Goal: Task Accomplishment & Management: Use online tool/utility

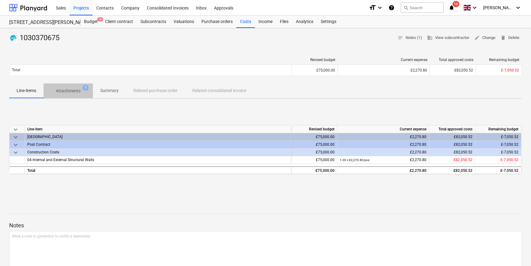
click at [76, 90] on p "Attachments" at bounding box center [68, 91] width 25 height 6
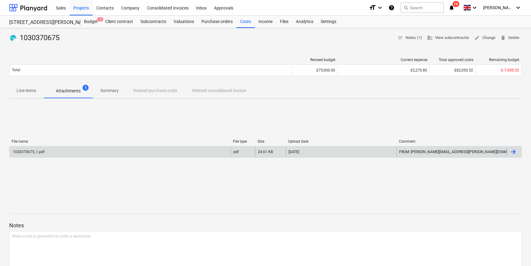
click at [80, 151] on div "1030370675_1.pdf" at bounding box center [120, 152] width 221 height 10
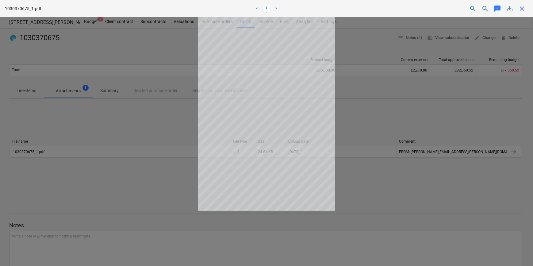
click at [368, 98] on div at bounding box center [266, 141] width 533 height 249
click at [518, 9] on span "close" at bounding box center [521, 8] width 7 height 7
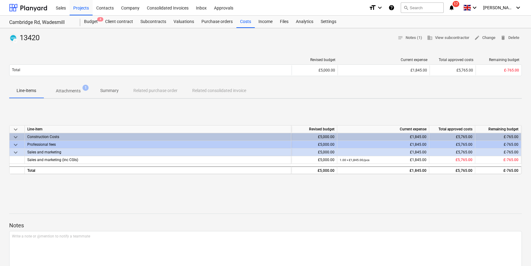
scroll to position [89, 0]
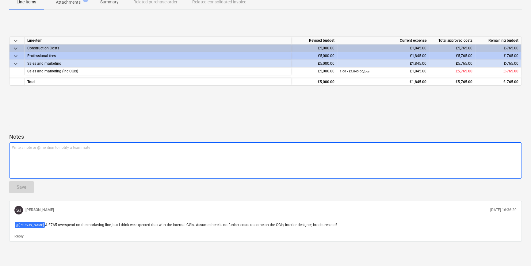
click at [100, 156] on div "Write a note or @mention to notify a teammate [PERSON_NAME]" at bounding box center [265, 160] width 513 height 36
drag, startPoint x: 64, startPoint y: 148, endPoint x: 39, endPoint y: 148, distance: 25.8
click at [39, 148] on p "No further costs mate" at bounding box center [265, 147] width 507 height 5
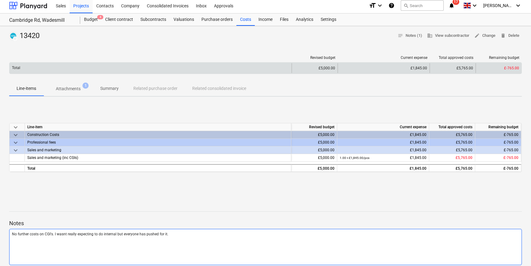
scroll to position [0, 0]
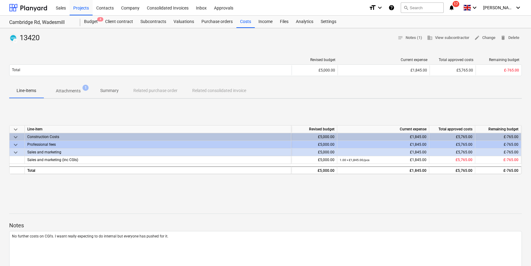
click at [65, 96] on button "Attachments 1" at bounding box center [68, 90] width 49 height 15
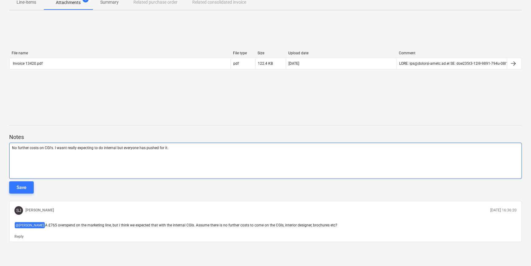
scroll to position [89, 0]
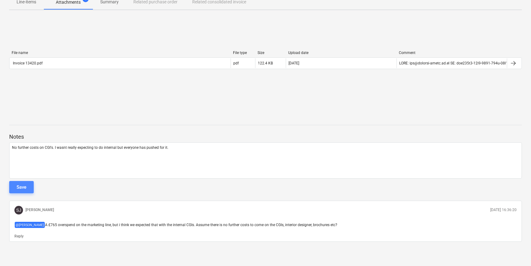
click at [14, 190] on button "Save" at bounding box center [21, 187] width 25 height 12
